Goal: Transaction & Acquisition: Purchase product/service

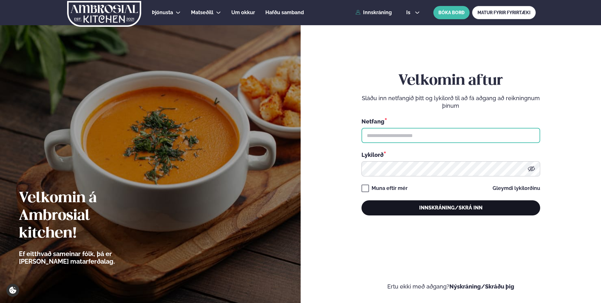
type input "**********"
click at [401, 204] on button "Innskráning/Skrá inn" at bounding box center [450, 207] width 179 height 15
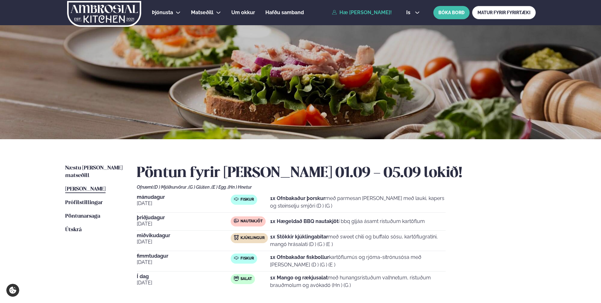
click at [314, 199] on strong "1x Ofnbakaður þorskur" at bounding box center [297, 198] width 55 height 6
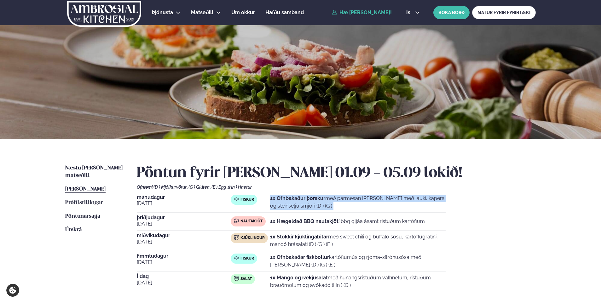
click at [314, 199] on strong "1x Ofnbakaður þorskur" at bounding box center [297, 198] width 55 height 6
drag, startPoint x: 314, startPoint y: 199, endPoint x: 302, endPoint y: 201, distance: 12.0
click at [302, 201] on strong "1x Ofnbakaður þorskur" at bounding box center [297, 198] width 55 height 6
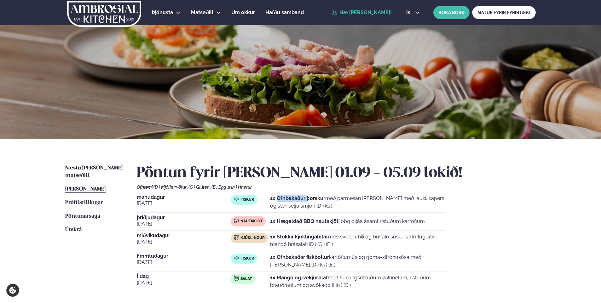
click at [302, 201] on strong "1x Ofnbakaður þorskur" at bounding box center [297, 198] width 55 height 6
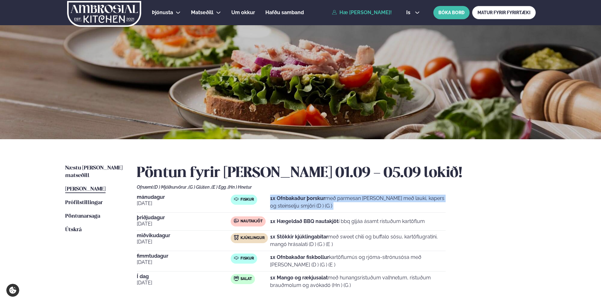
click at [302, 201] on strong "1x Ofnbakaður þorskur" at bounding box center [297, 198] width 55 height 6
click at [91, 170] on span "Næstu [PERSON_NAME] matseðill" at bounding box center [93, 171] width 57 height 13
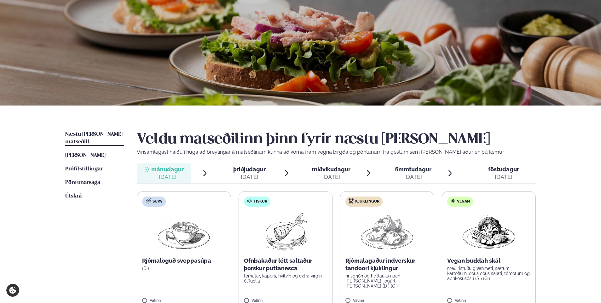
scroll to position [158, 0]
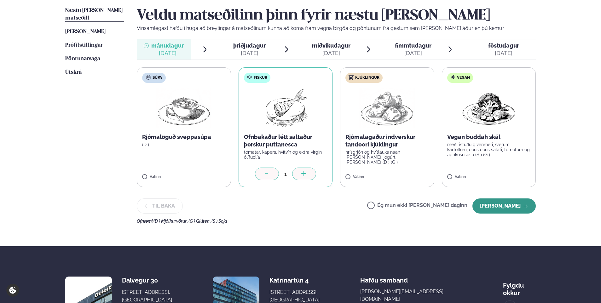
click at [516, 209] on button "[PERSON_NAME]" at bounding box center [503, 206] width 63 height 15
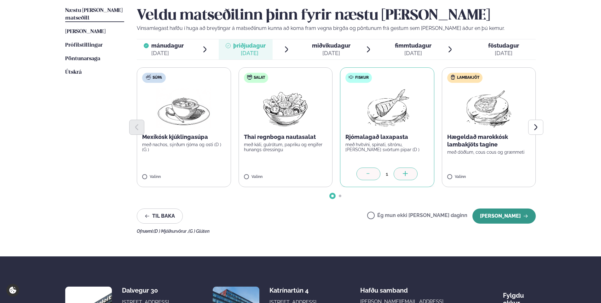
click at [511, 219] on button "[PERSON_NAME]" at bounding box center [503, 216] width 63 height 15
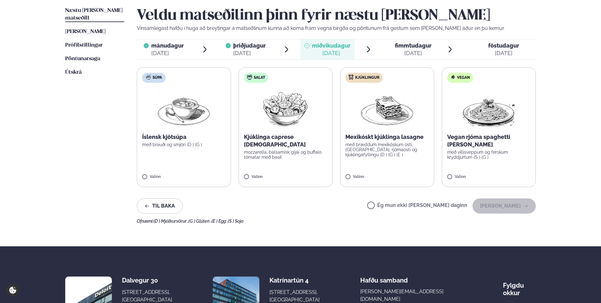
click at [256, 174] on label "Salat Kjúklinga caprese salat mozzarella, balsamísk gljái og buffalo tómatar me…" at bounding box center [286, 127] width 94 height 120
click at [493, 202] on button "[PERSON_NAME]" at bounding box center [503, 206] width 63 height 15
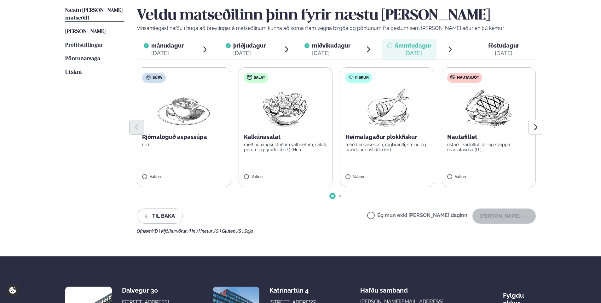
click at [277, 138] on p "Kalkúnasalat" at bounding box center [286, 137] width 84 height 8
click at [514, 216] on button "[PERSON_NAME]" at bounding box center [503, 216] width 63 height 15
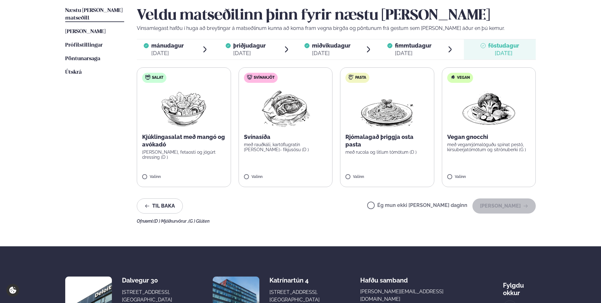
click at [261, 138] on p "Svínasíða" at bounding box center [286, 137] width 84 height 8
click at [492, 202] on button "[PERSON_NAME]" at bounding box center [503, 206] width 63 height 15
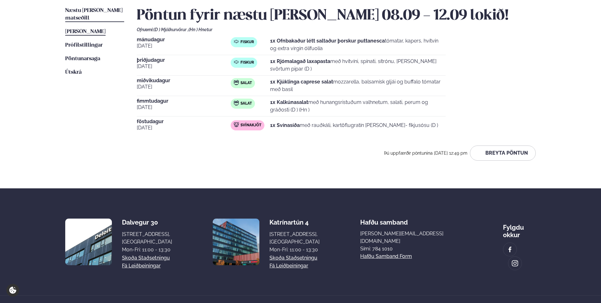
click at [95, 29] on span "[PERSON_NAME]" at bounding box center [85, 31] width 40 height 5
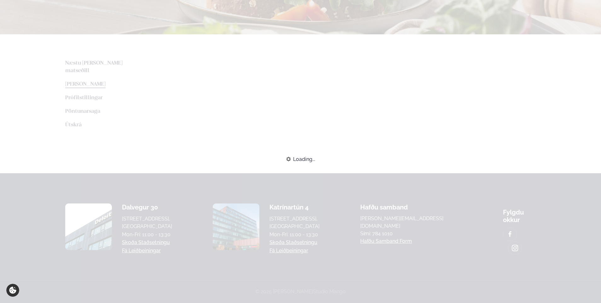
scroll to position [24, 0]
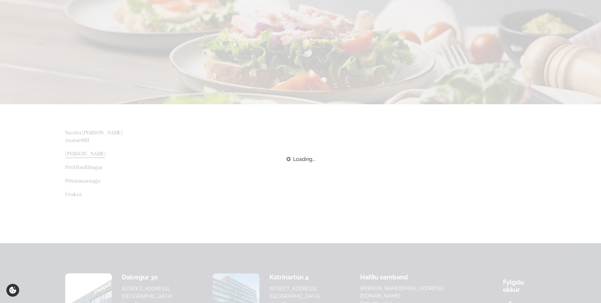
click at [95, 152] on div "Loading..." at bounding box center [300, 159] width 601 height 14
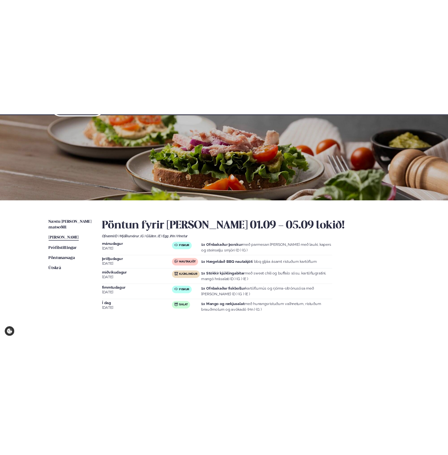
scroll to position [0, 0]
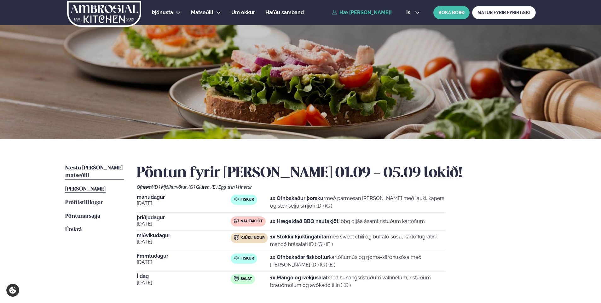
click at [110, 171] on link "Næstu [PERSON_NAME] matseðill Næsta vika" at bounding box center [94, 171] width 59 height 15
